Goal: Find specific page/section

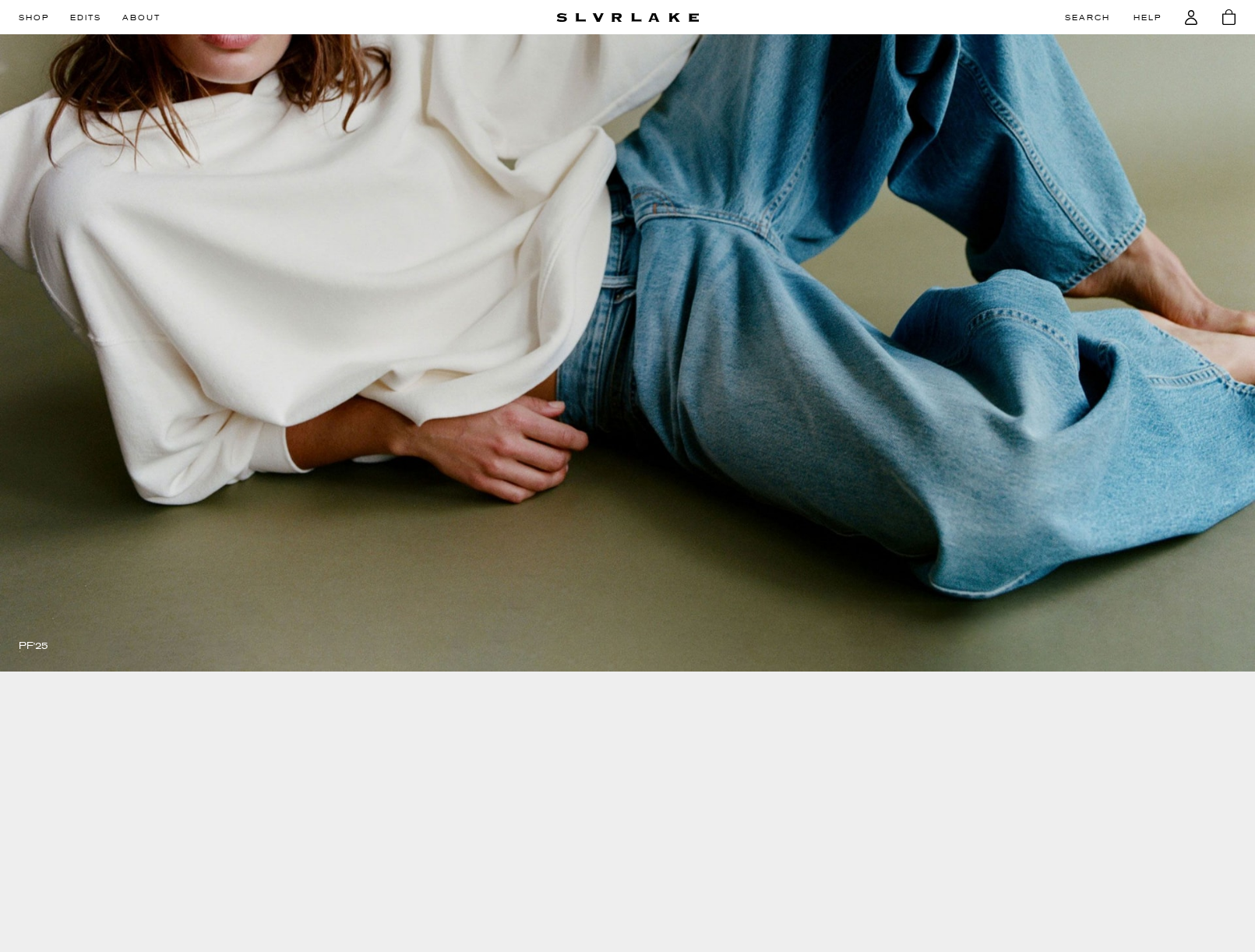
scroll to position [189, 0]
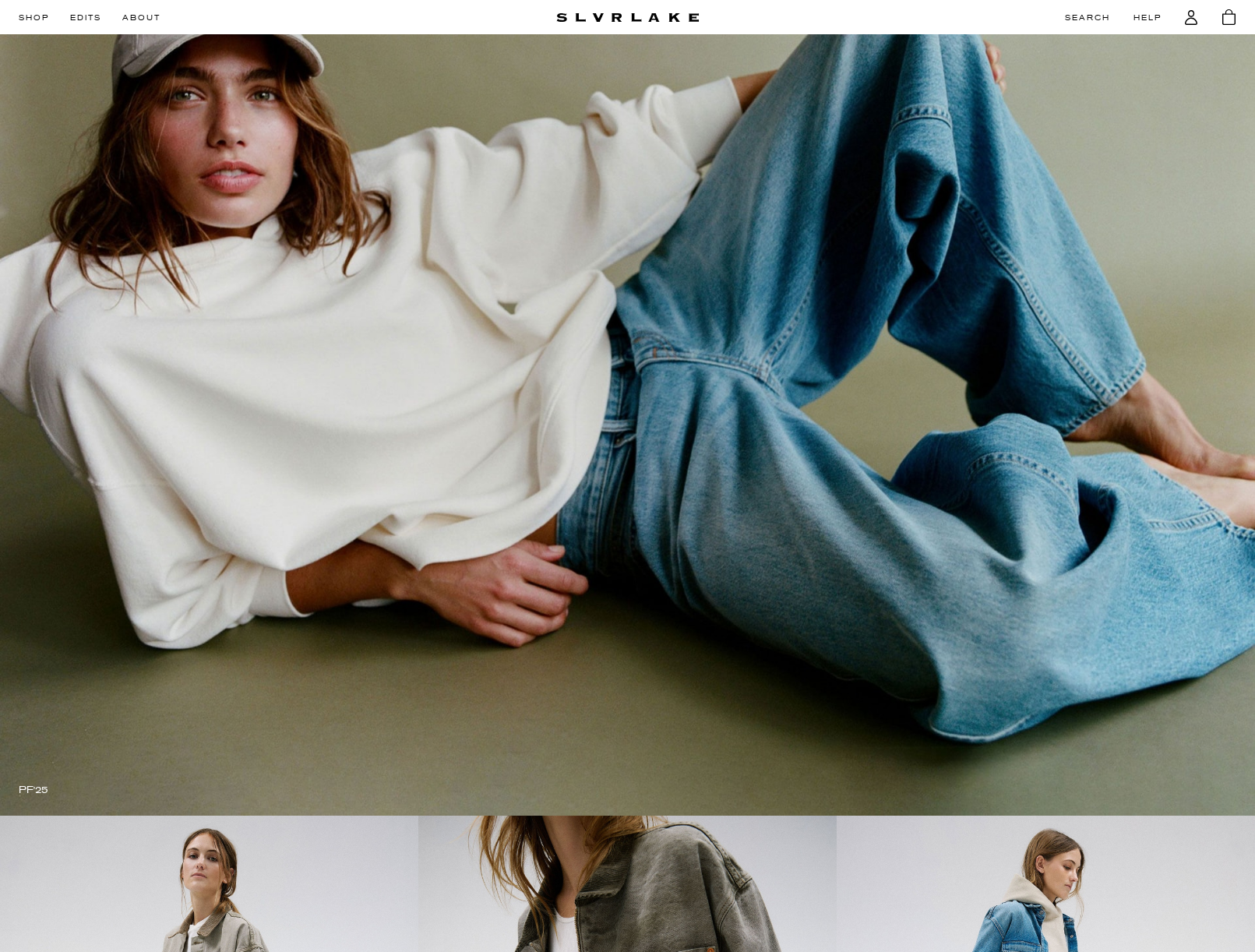
click at [1104, 208] on link at bounding box center [627, 341] width 1255 height 949
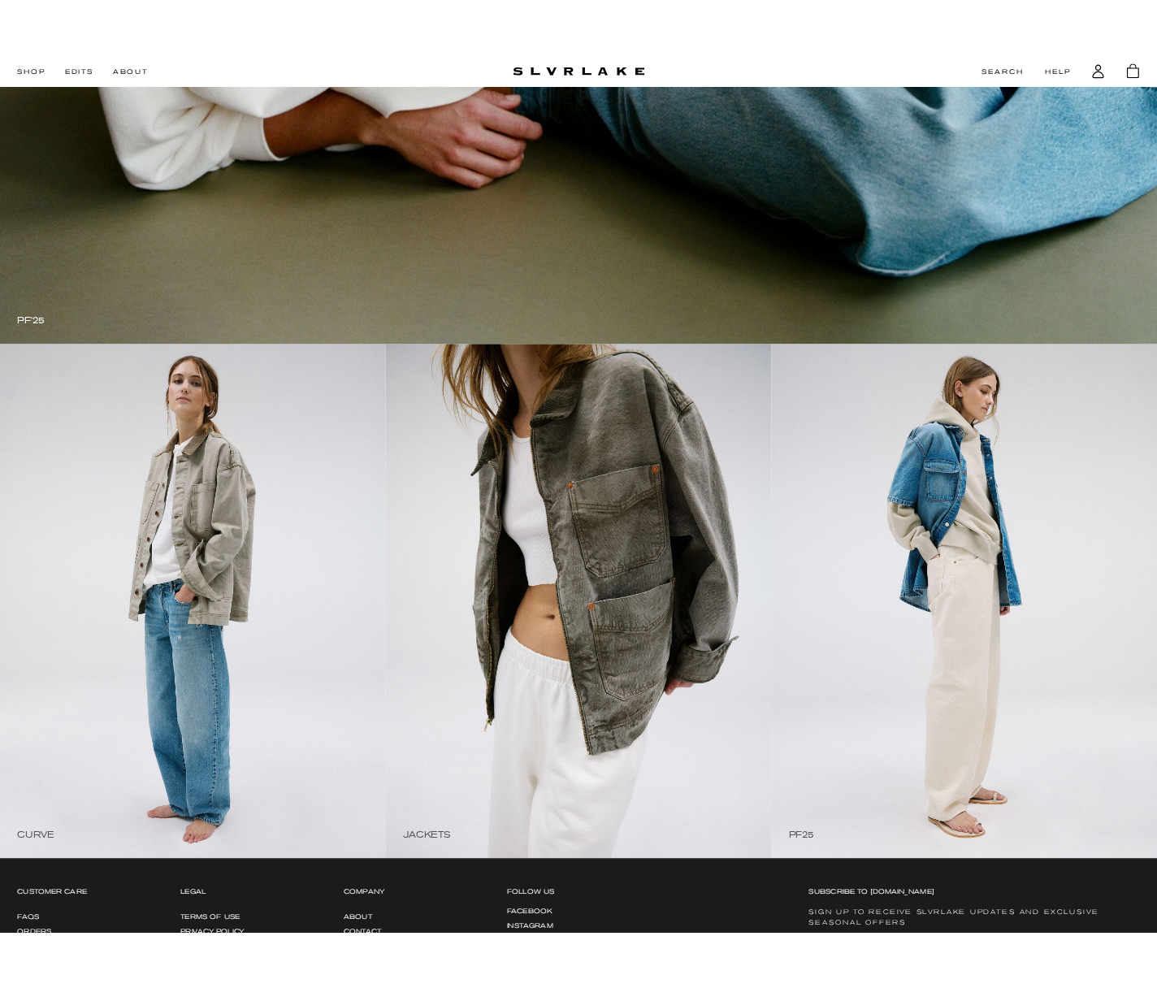
scroll to position [586, 0]
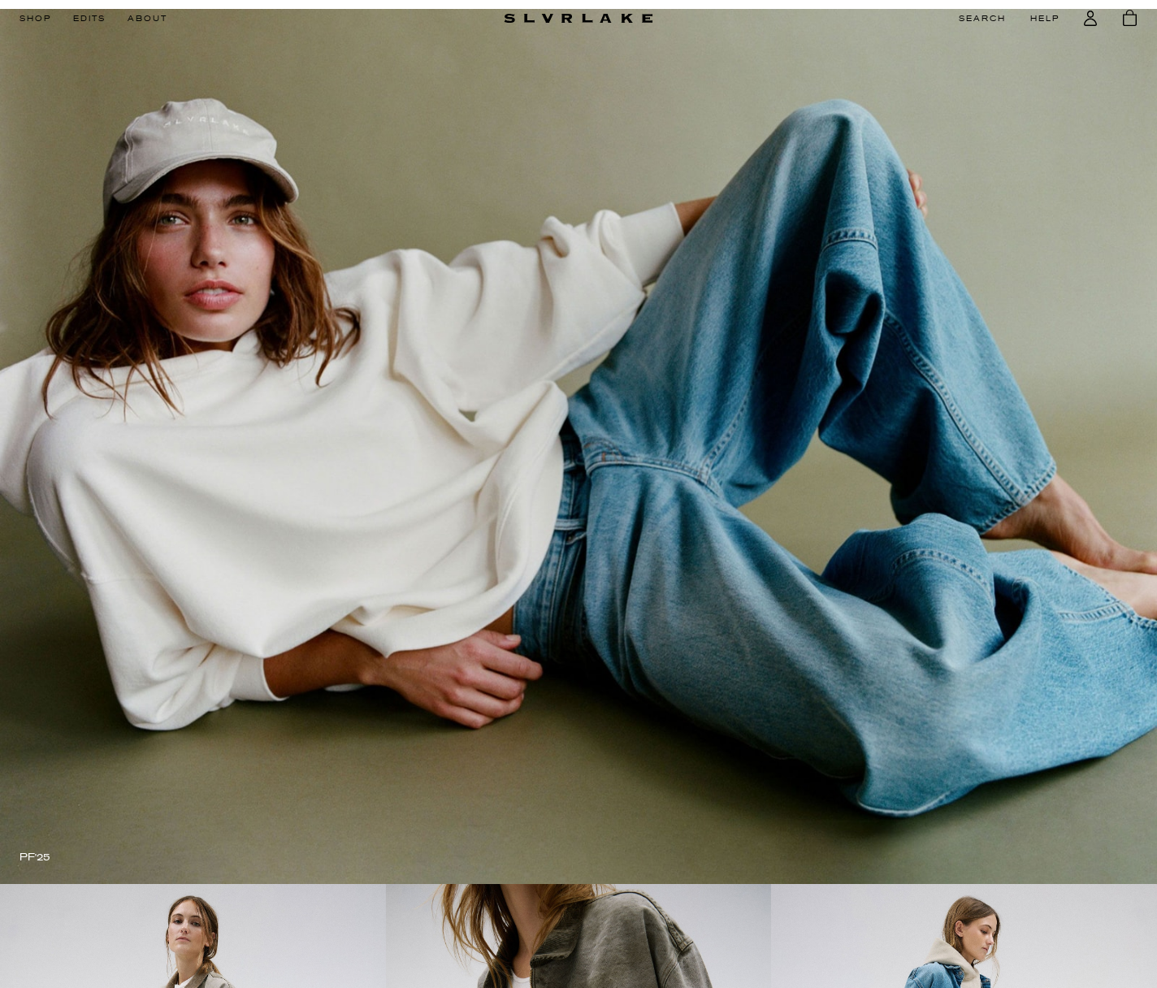
scroll to position [718, 0]
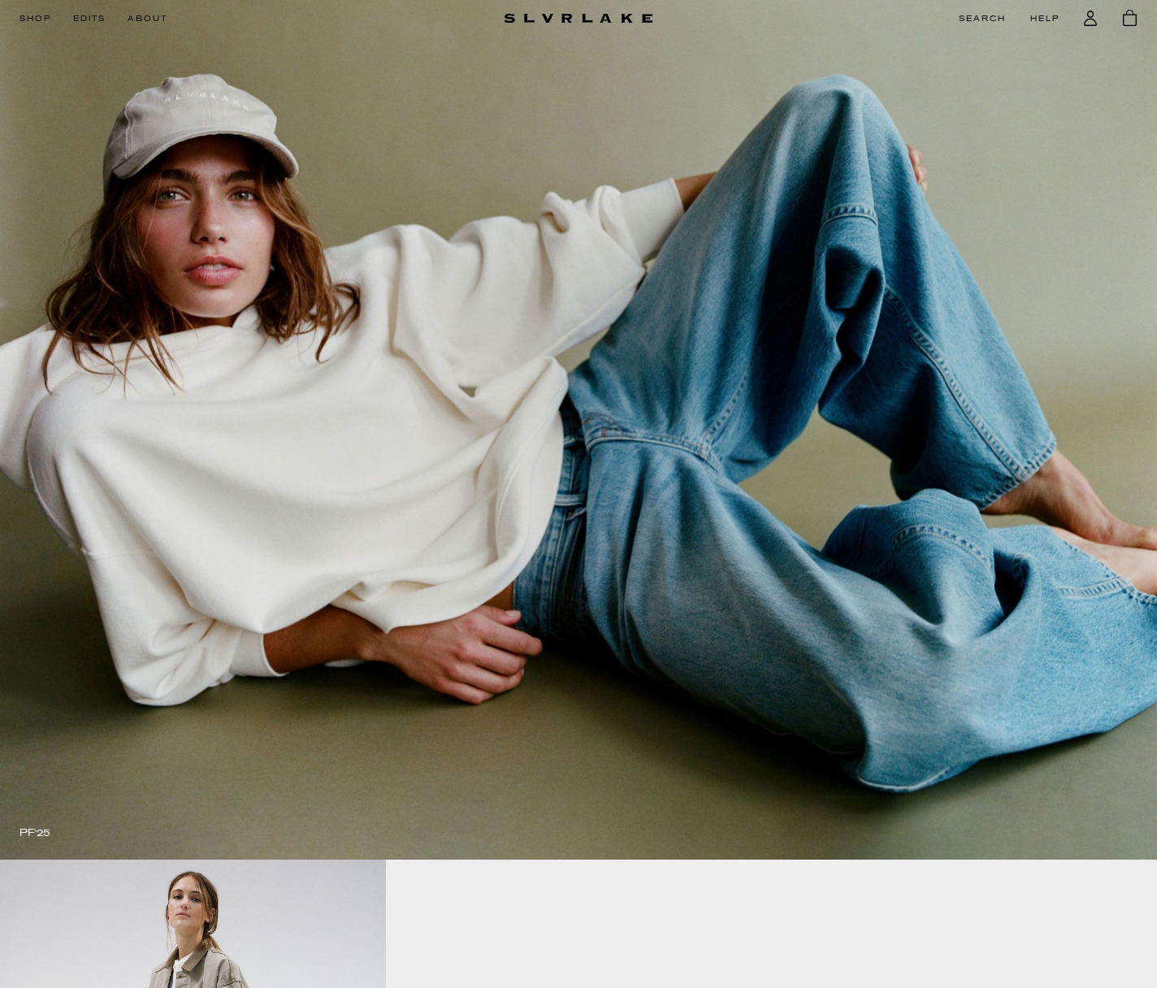
scroll to position [718, 0]
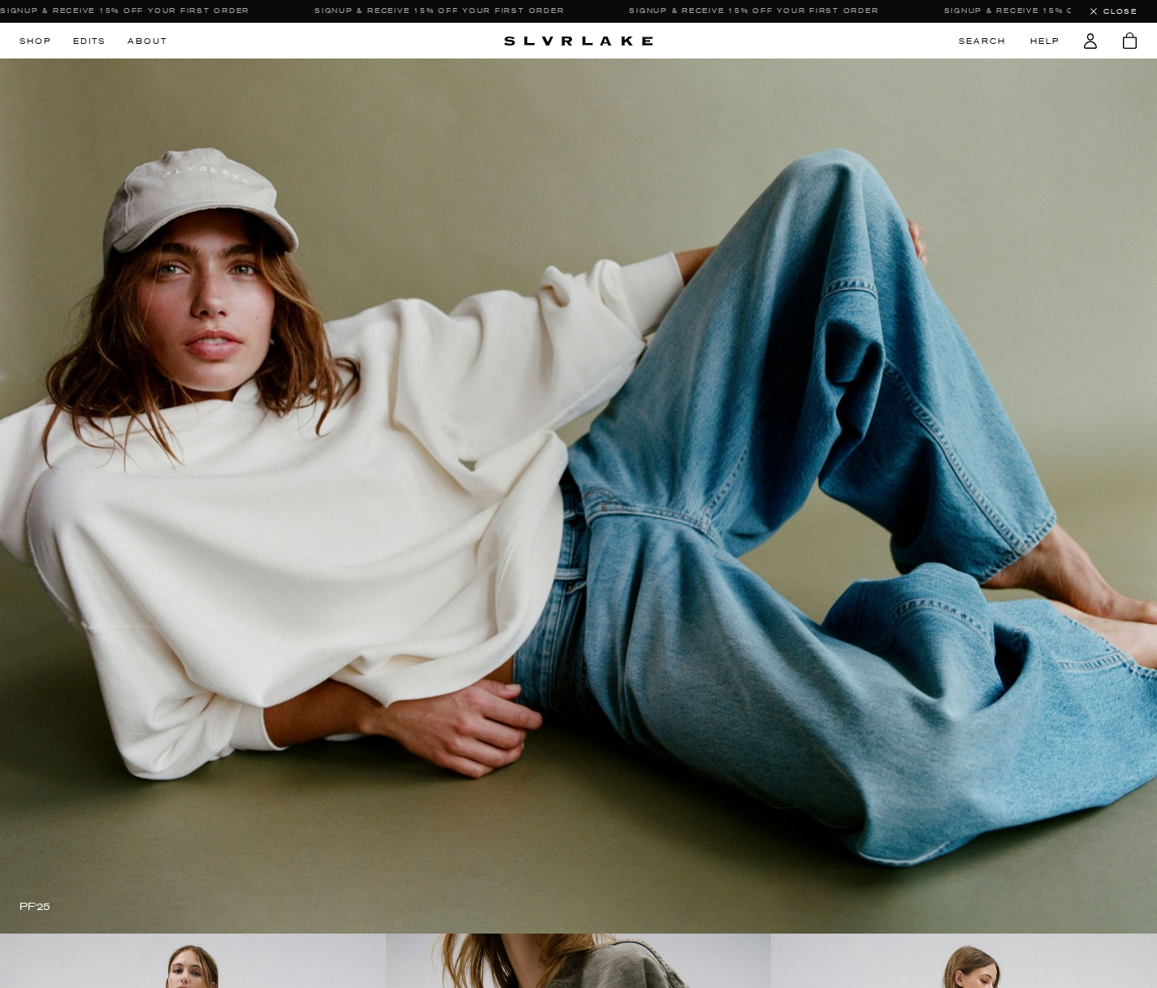
click at [499, 171] on link at bounding box center [578, 496] width 1157 height 875
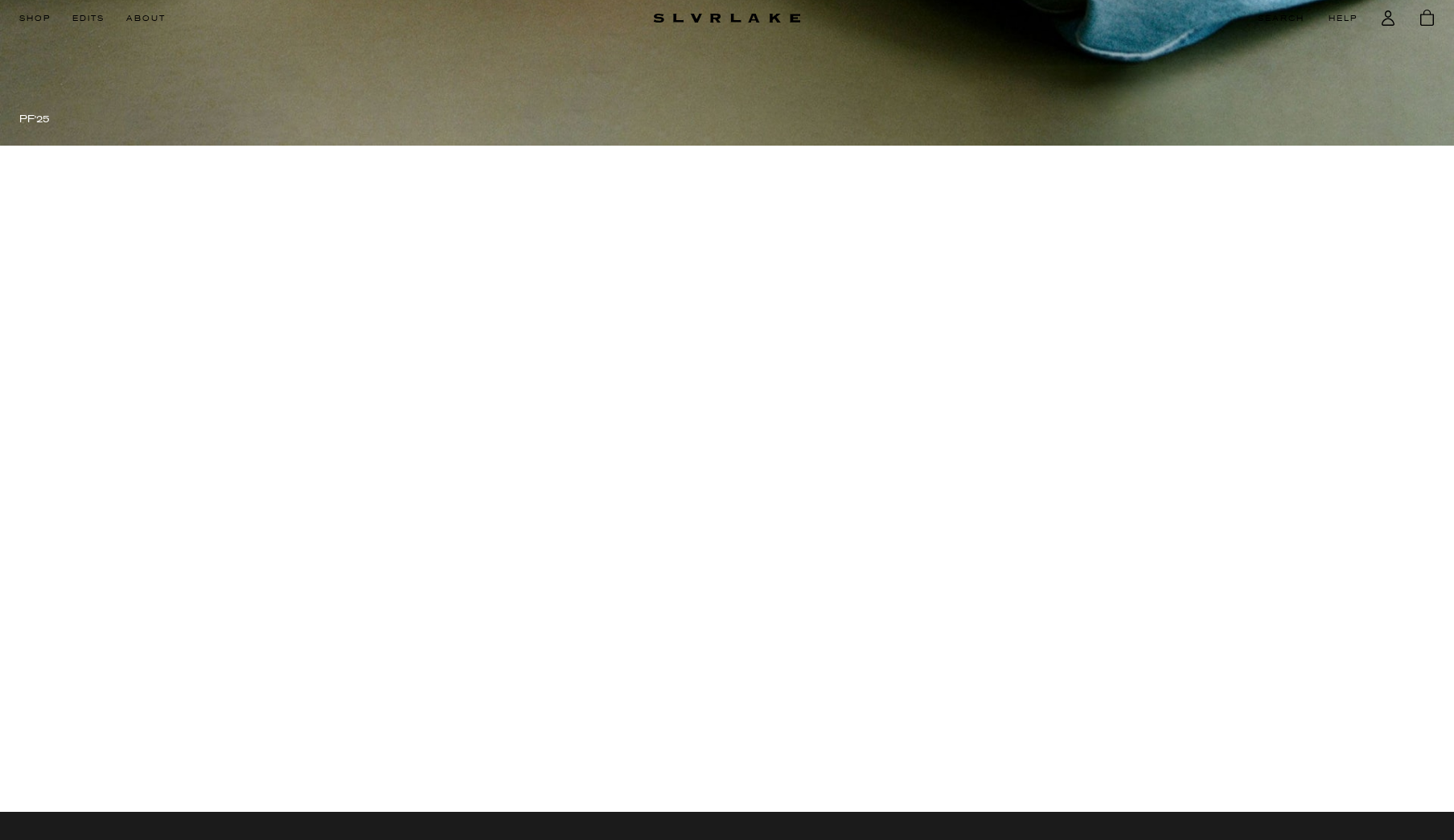
scroll to position [1059, 0]
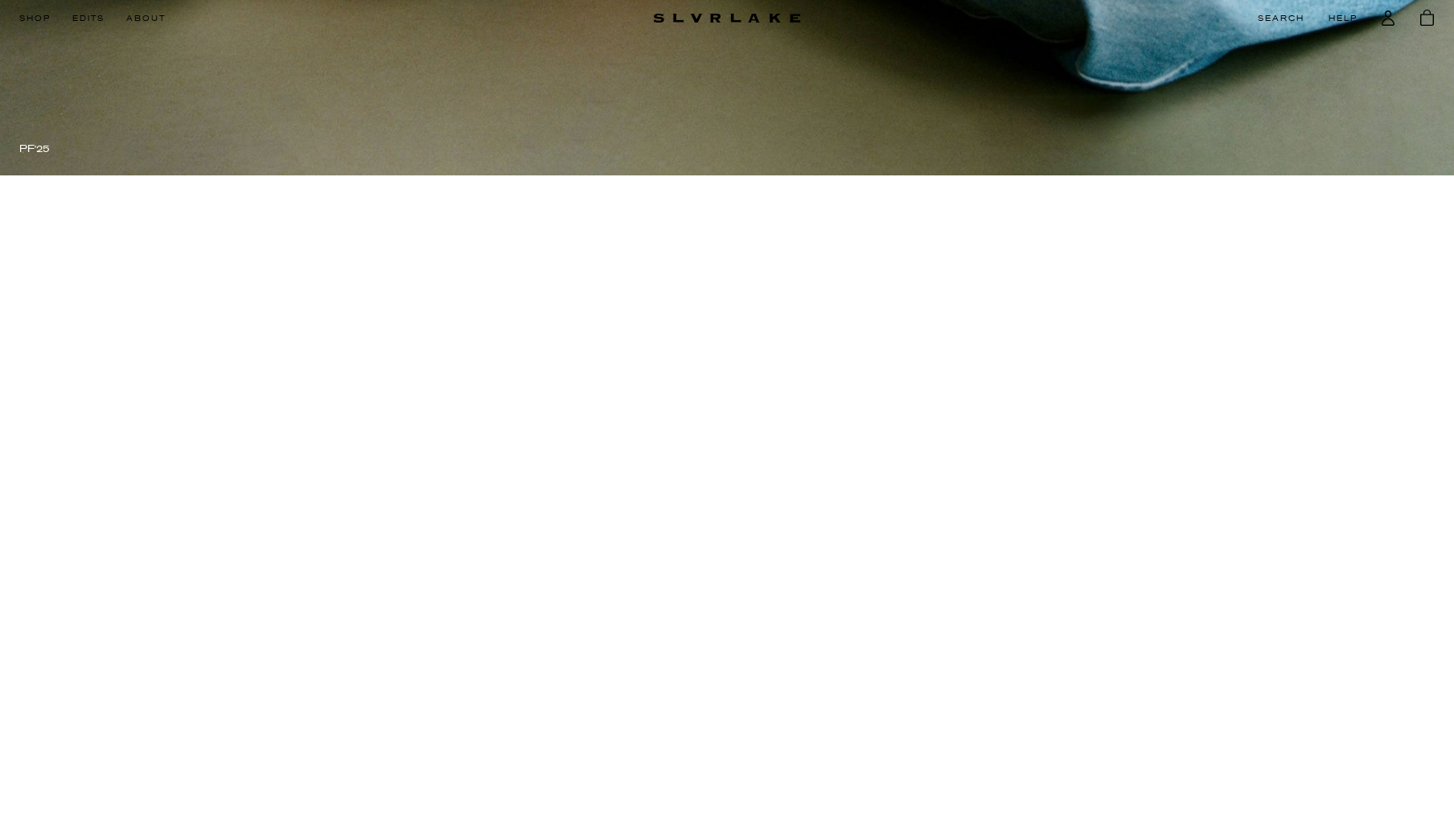
scroll to position [1239, 0]
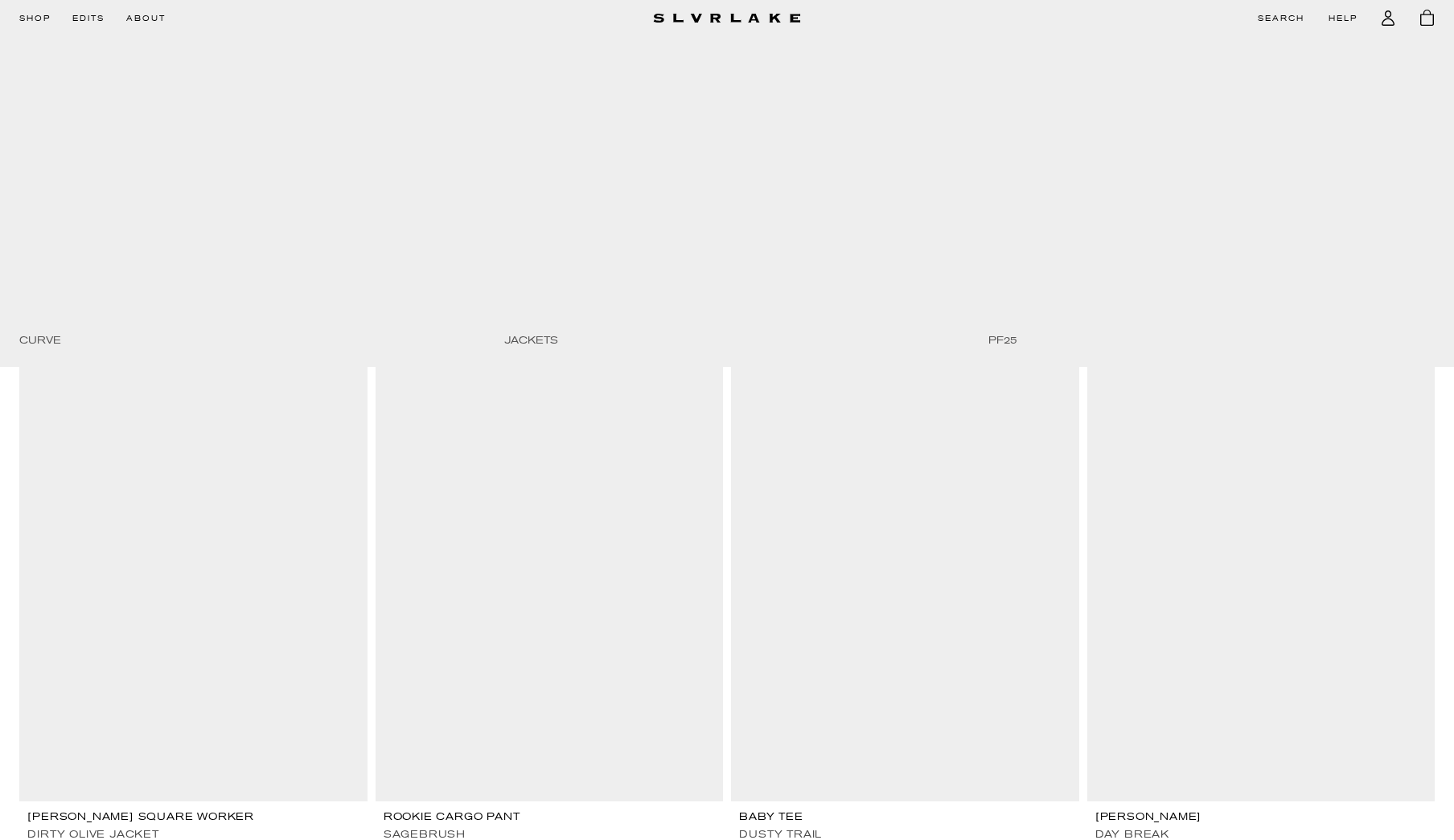
scroll to position [1543, 0]
